Goal: Find specific page/section: Find specific page/section

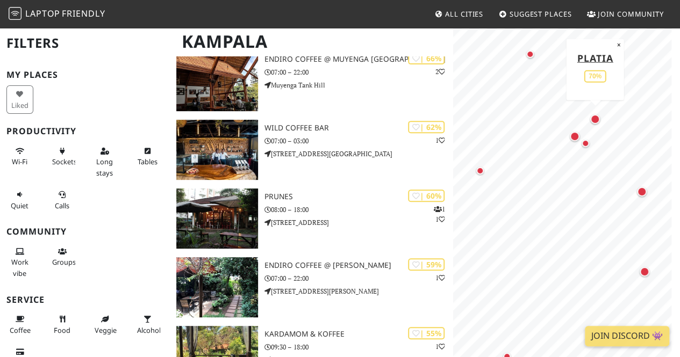
scroll to position [172, 0]
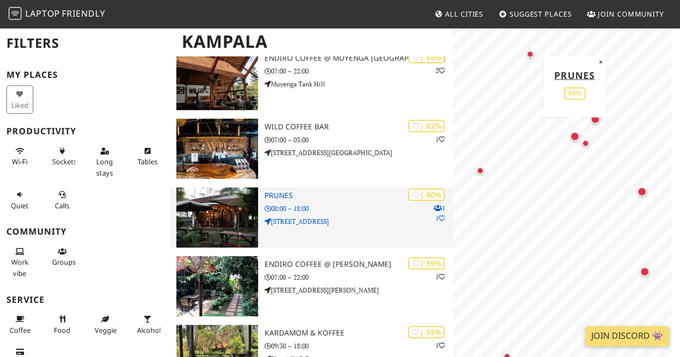
click at [228, 207] on img at bounding box center [217, 218] width 82 height 60
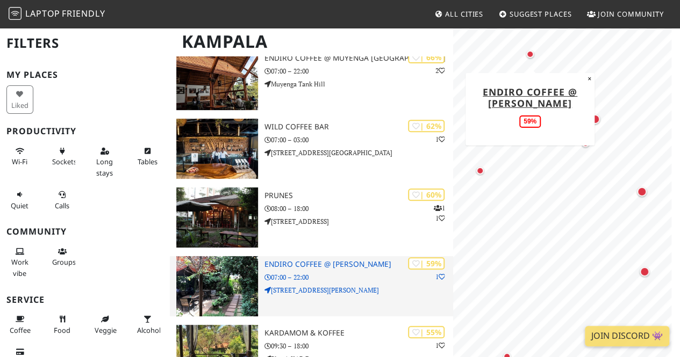
click at [250, 266] on img at bounding box center [217, 286] width 82 height 60
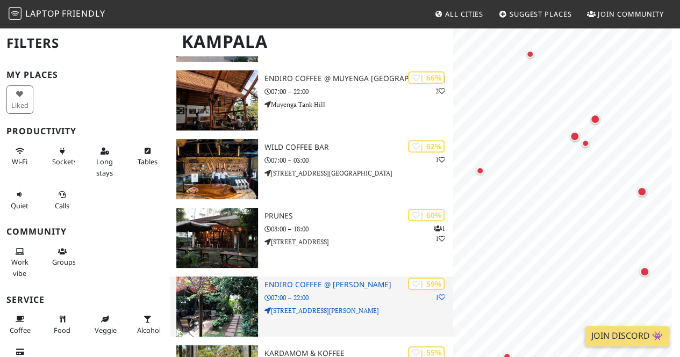
scroll to position [135, 0]
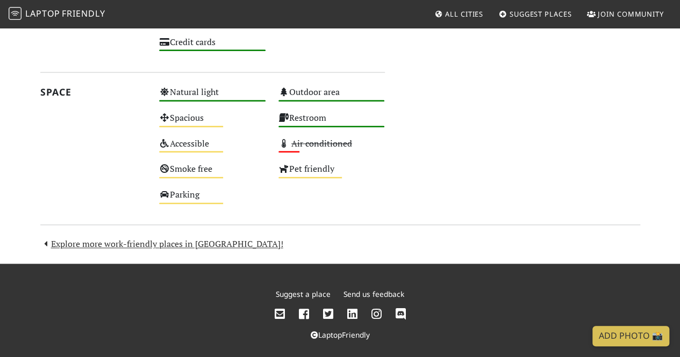
scroll to position [618, 0]
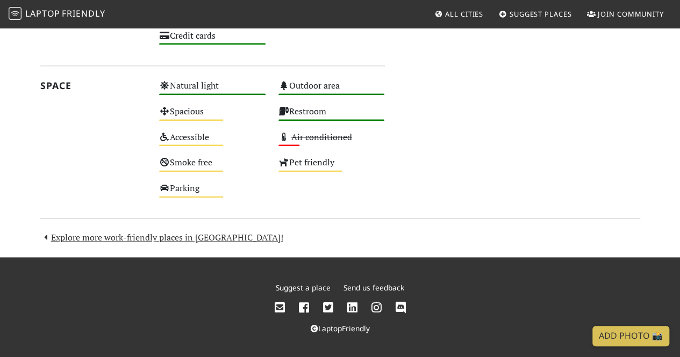
click at [588, 290] on div "Suggest a place Send us feedback" at bounding box center [340, 288] width 589 height 12
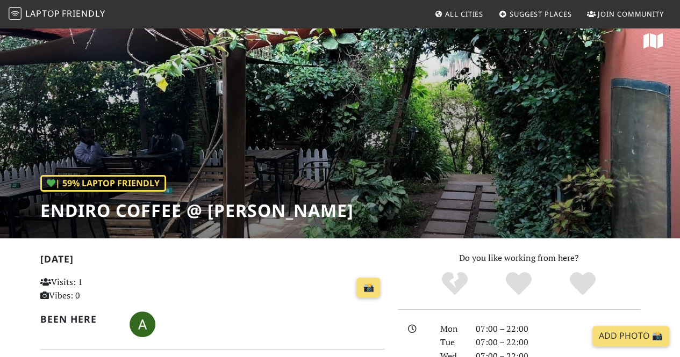
scroll to position [0, 0]
